Goal: Find specific page/section: Find specific page/section

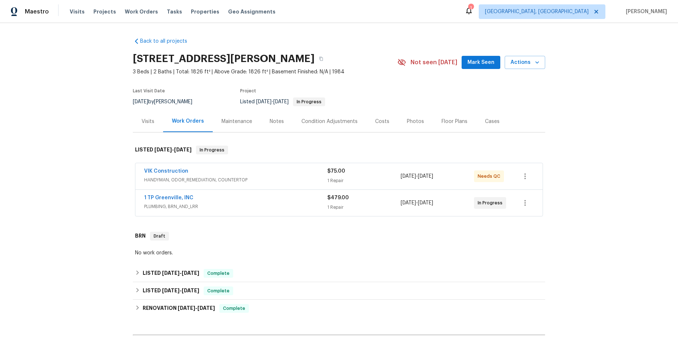
click at [284, 174] on div "VIK Construction" at bounding box center [235, 171] width 183 height 9
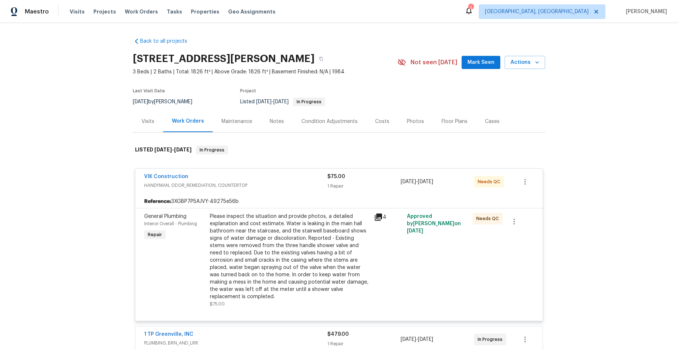
click at [377, 216] on icon at bounding box center [378, 216] width 7 height 7
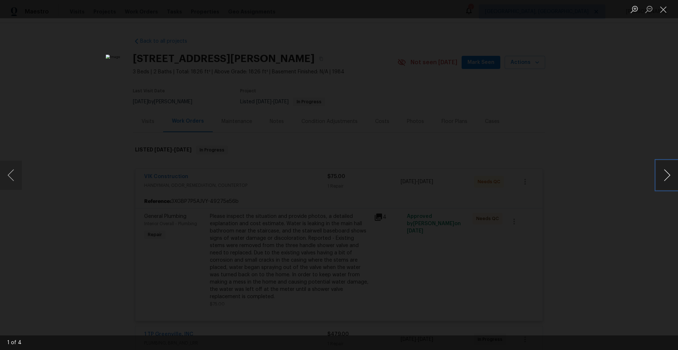
click at [664, 174] on button "Next image" at bounding box center [667, 174] width 22 height 29
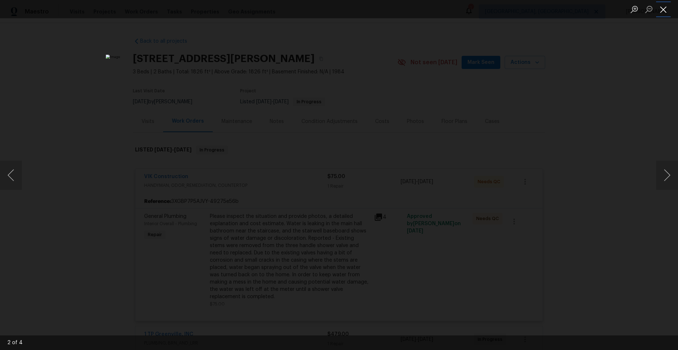
click at [662, 9] on button "Close lightbox" at bounding box center [663, 9] width 15 height 13
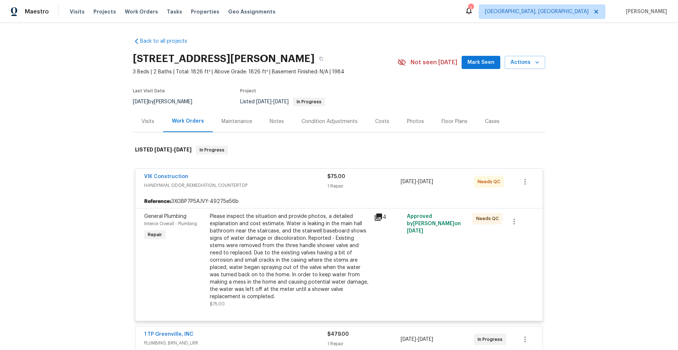
click at [376, 214] on icon at bounding box center [378, 216] width 7 height 7
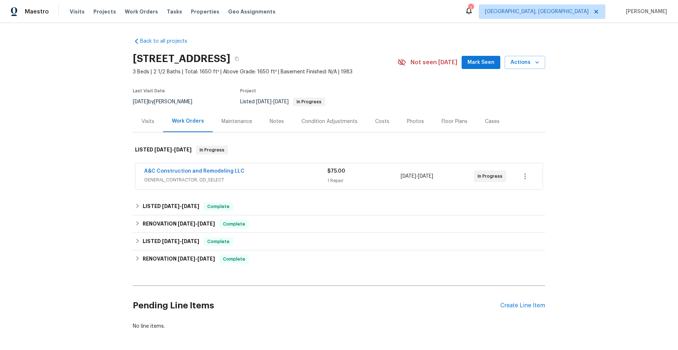
click at [257, 173] on div "A&C Construction and Remodeling LLC" at bounding box center [235, 171] width 183 height 9
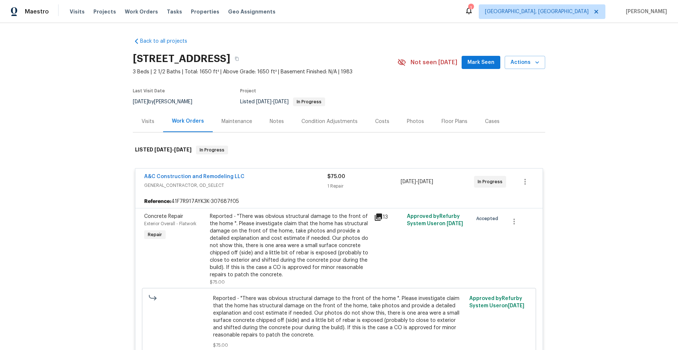
click at [377, 217] on icon at bounding box center [378, 217] width 9 height 9
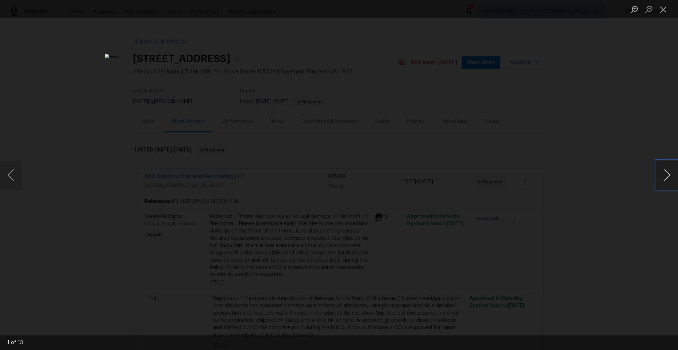
click at [664, 173] on button "Next image" at bounding box center [667, 174] width 22 height 29
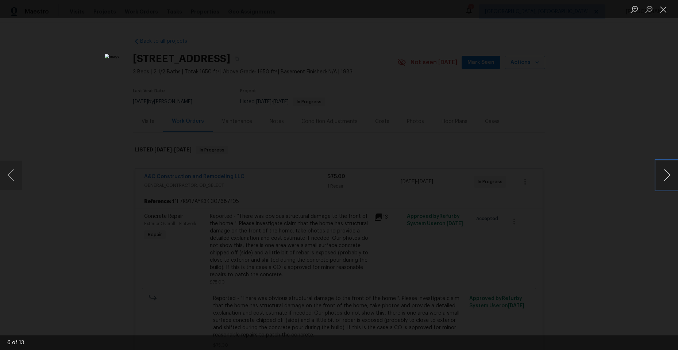
click at [664, 173] on button "Next image" at bounding box center [667, 174] width 22 height 29
click at [381, 122] on img "Lightbox" at bounding box center [279, 132] width 940 height 485
click at [664, 170] on button "Next image" at bounding box center [667, 174] width 22 height 29
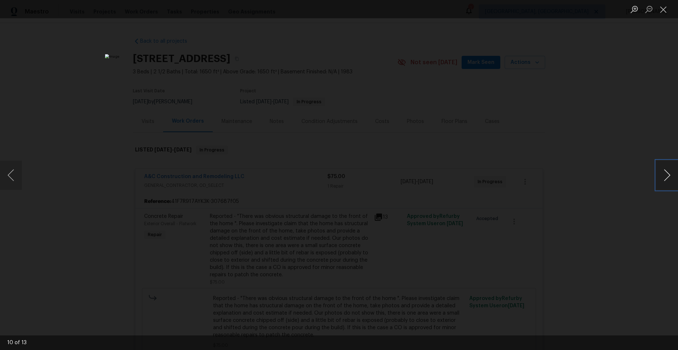
click at [664, 170] on button "Next image" at bounding box center [667, 174] width 22 height 29
click at [659, 174] on button "Next image" at bounding box center [667, 174] width 22 height 29
click at [658, 174] on button "Next image" at bounding box center [667, 174] width 22 height 29
